Goal: Transaction & Acquisition: Book appointment/travel/reservation

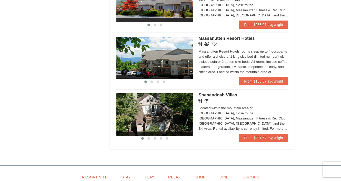
scroll to position [310, 0]
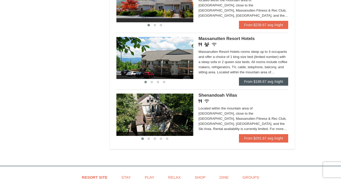
click at [268, 82] on link "From $188.67 avg /night" at bounding box center [263, 81] width 49 height 8
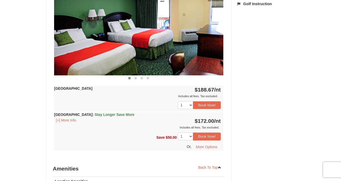
scroll to position [238, 0]
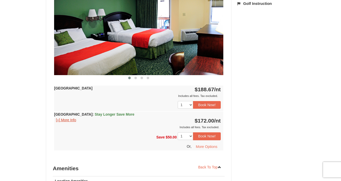
click at [70, 119] on button "[+] More Info" at bounding box center [66, 120] width 24 height 6
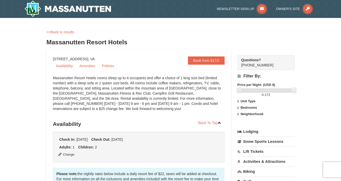
scroll to position [0, 0]
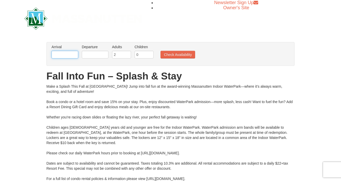
click at [69, 56] on body "Browser Not Supported We notice you are using a browser which will not provide …" at bounding box center [170, 137] width 341 height 275
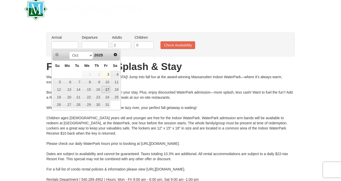
click at [109, 91] on link "17" at bounding box center [106, 89] width 9 height 7
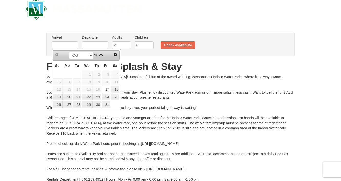
type input "[DATE]"
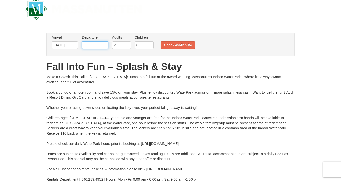
click at [96, 46] on input "text" at bounding box center [95, 45] width 27 height 8
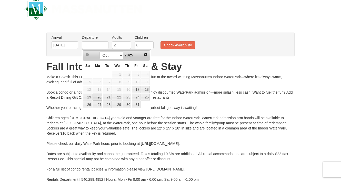
click at [99, 97] on link "20" at bounding box center [98, 97] width 10 height 7
type input "[DATE]"
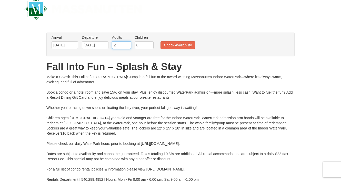
type input "1"
click at [128, 46] on input "1" at bounding box center [121, 45] width 19 height 8
click at [149, 45] on input "1" at bounding box center [144, 45] width 19 height 8
type input "2"
click at [149, 45] on input "2" at bounding box center [144, 45] width 19 height 8
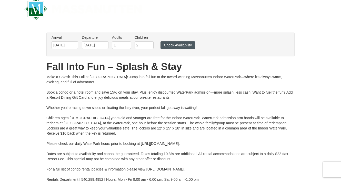
click at [175, 47] on button "Check Availability" at bounding box center [178, 45] width 35 height 8
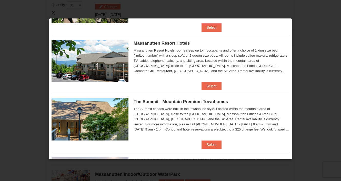
scroll to position [172, 0]
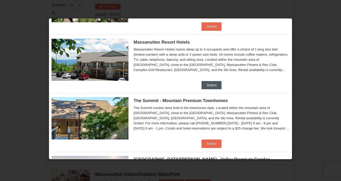
click at [213, 87] on button "Select" at bounding box center [212, 85] width 20 height 8
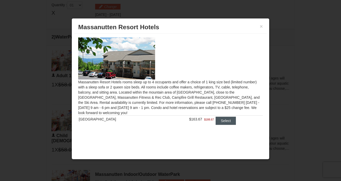
click at [224, 121] on button "Select" at bounding box center [226, 121] width 20 height 8
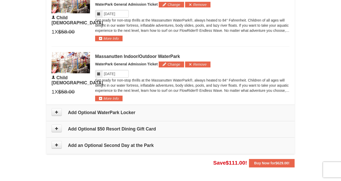
scroll to position [368, 0]
